Goal: Information Seeking & Learning: Learn about a topic

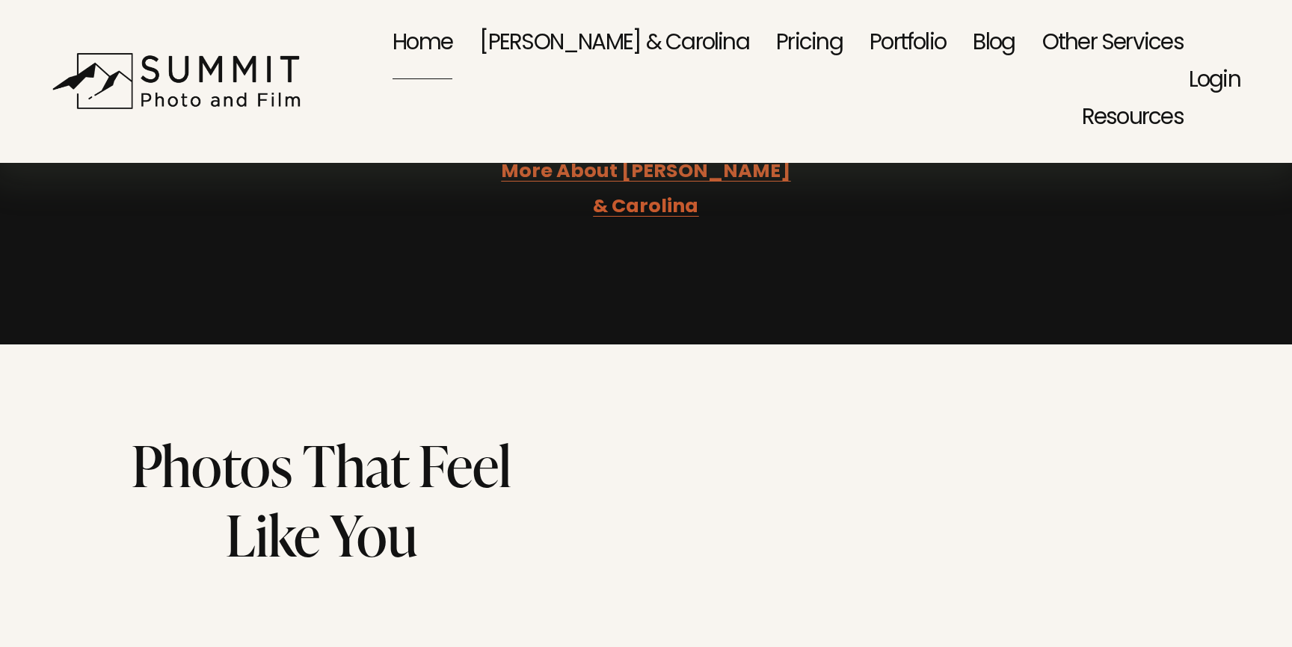
scroll to position [3391, 0]
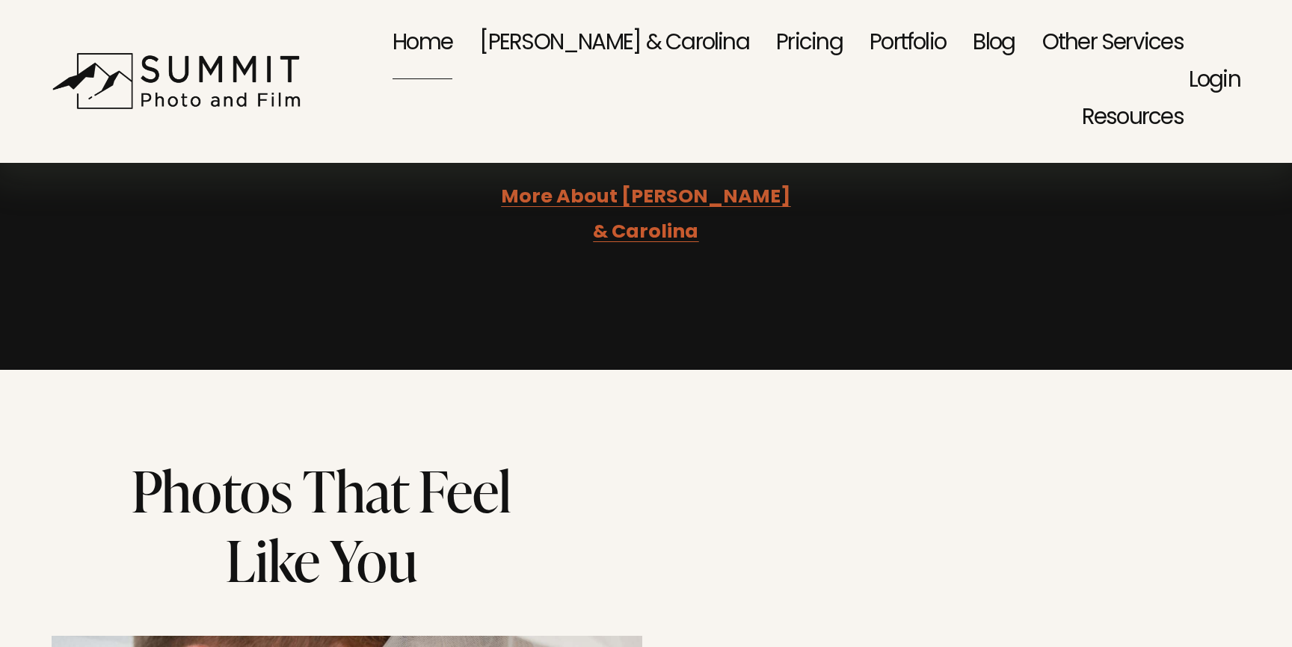
click at [776, 46] on link "Pricing" at bounding box center [809, 44] width 67 height 75
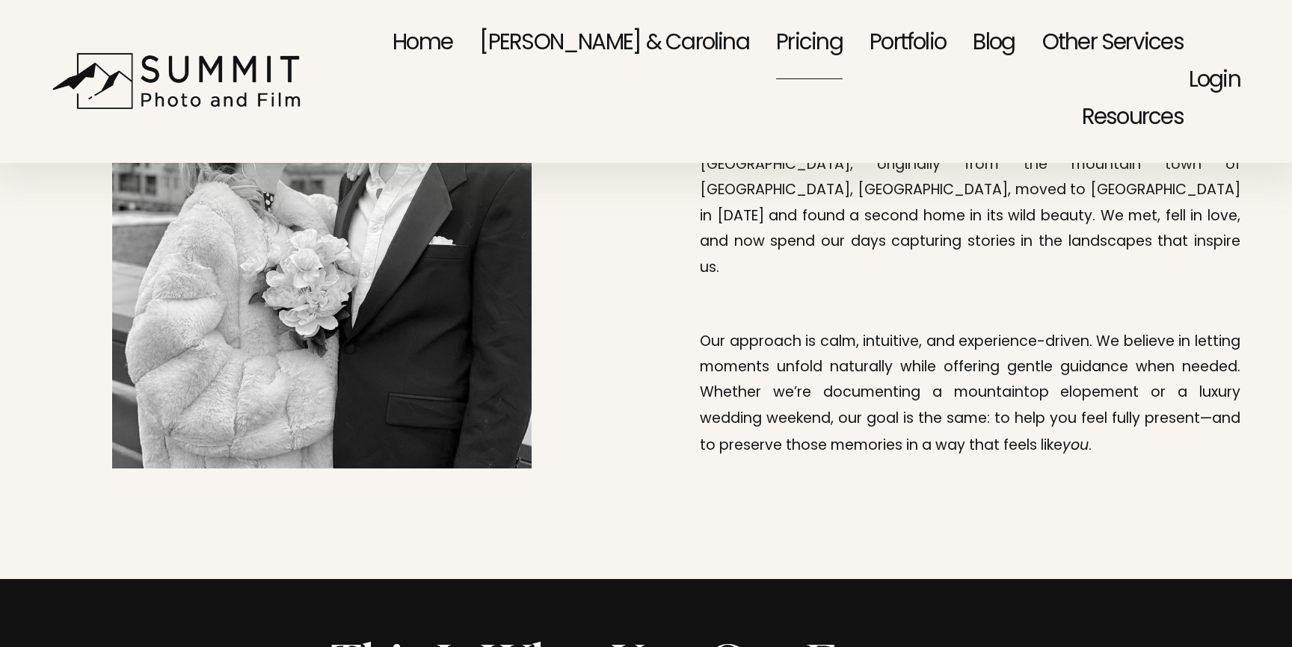
scroll to position [1493, 0]
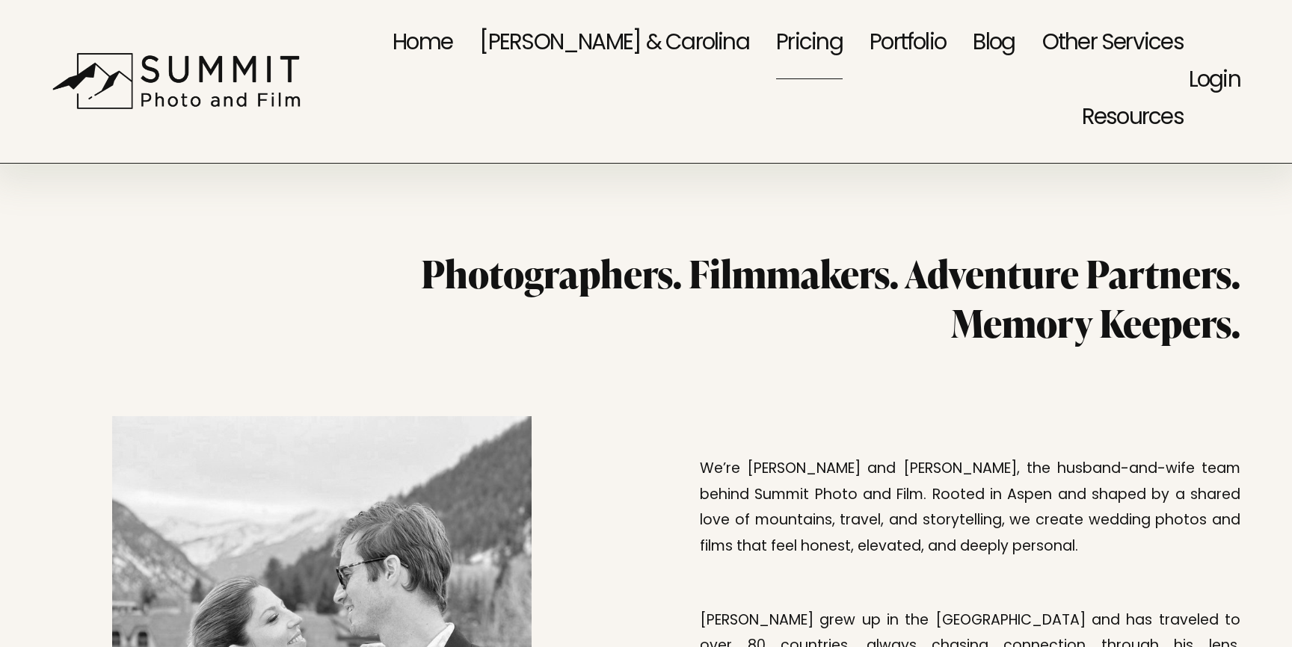
click at [0, 0] on span "Family Portraits" at bounding box center [0, 0] width 0 height 0
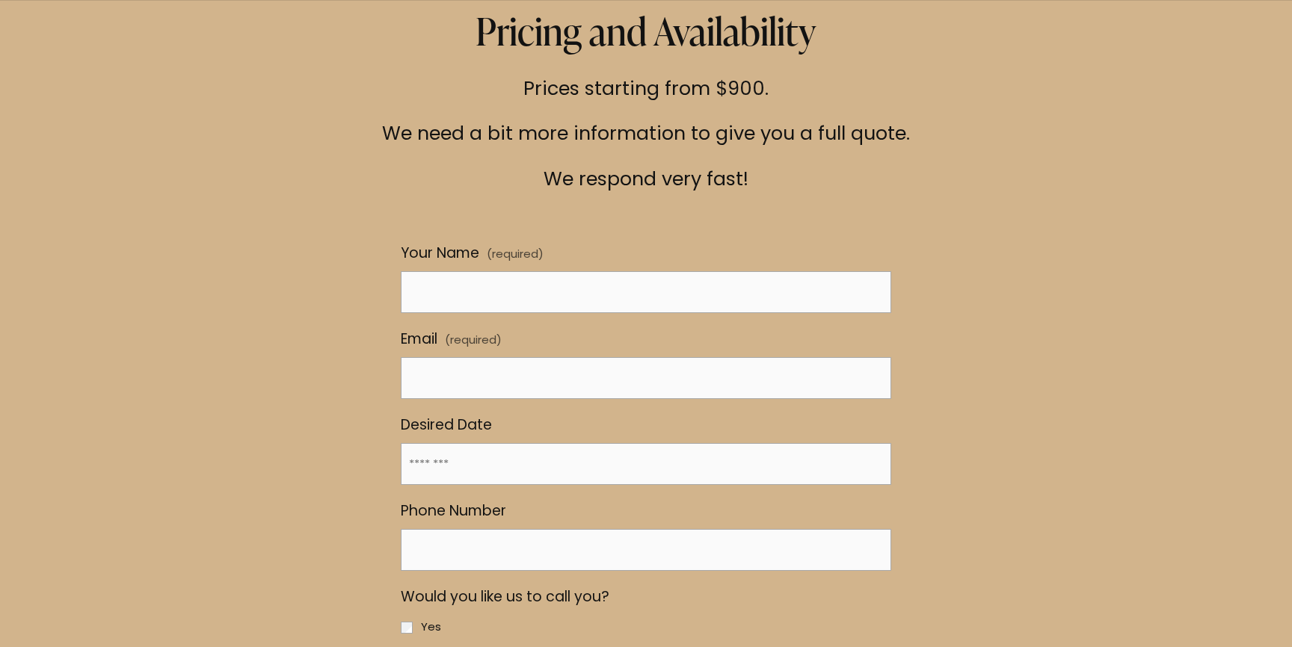
scroll to position [6698, 0]
